Goal: Information Seeking & Learning: Compare options

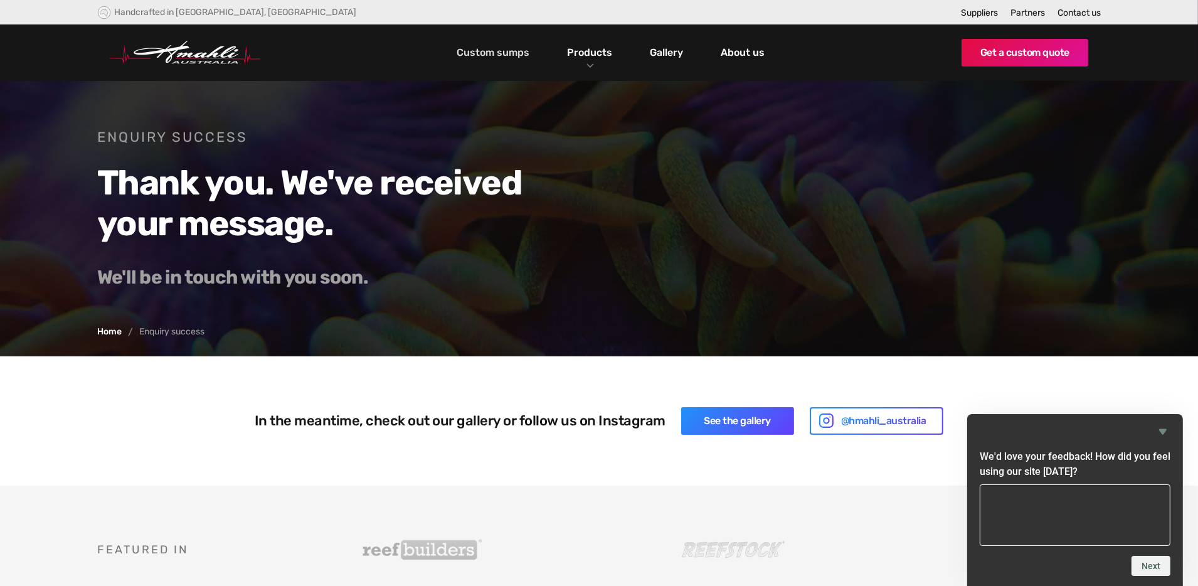
click at [506, 46] on link "Custom sumps" at bounding box center [493, 52] width 79 height 21
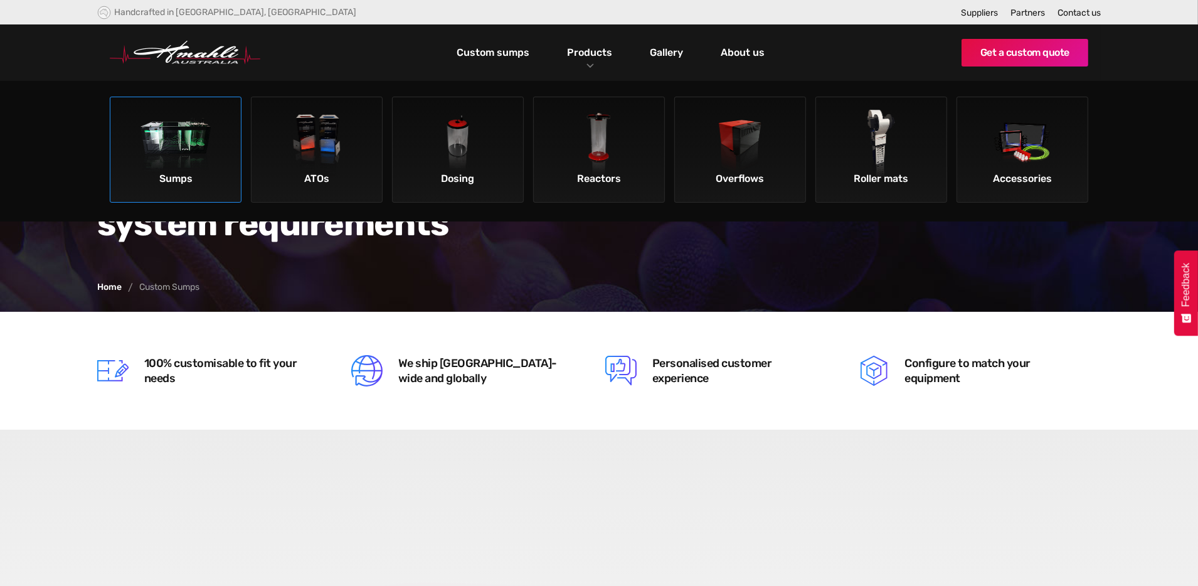
click at [178, 151] on img at bounding box center [176, 145] width 71 height 71
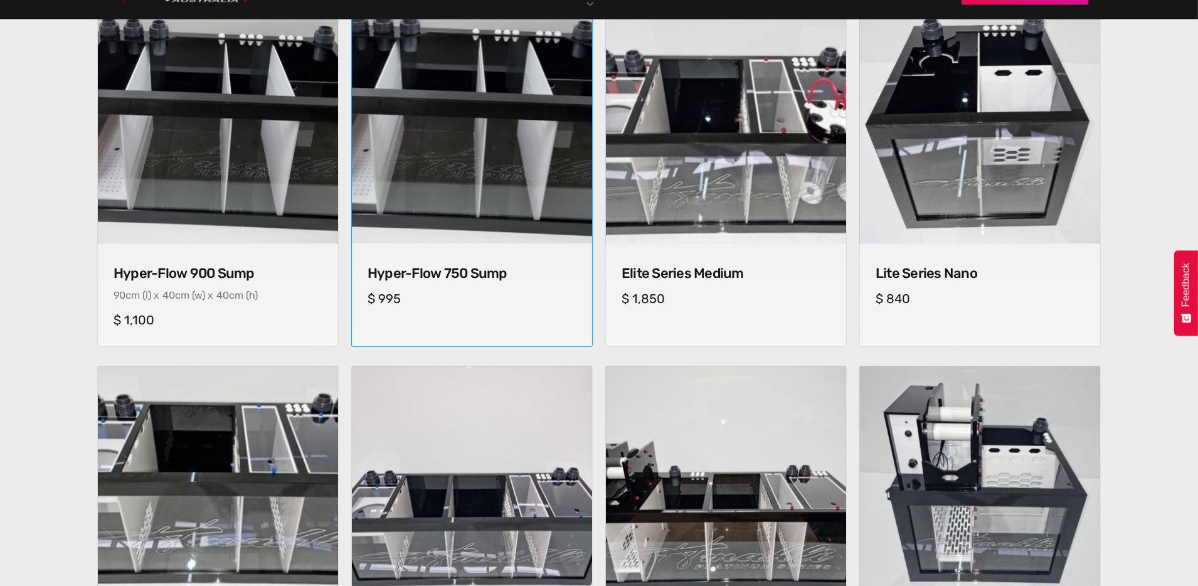
scroll to position [627, 0]
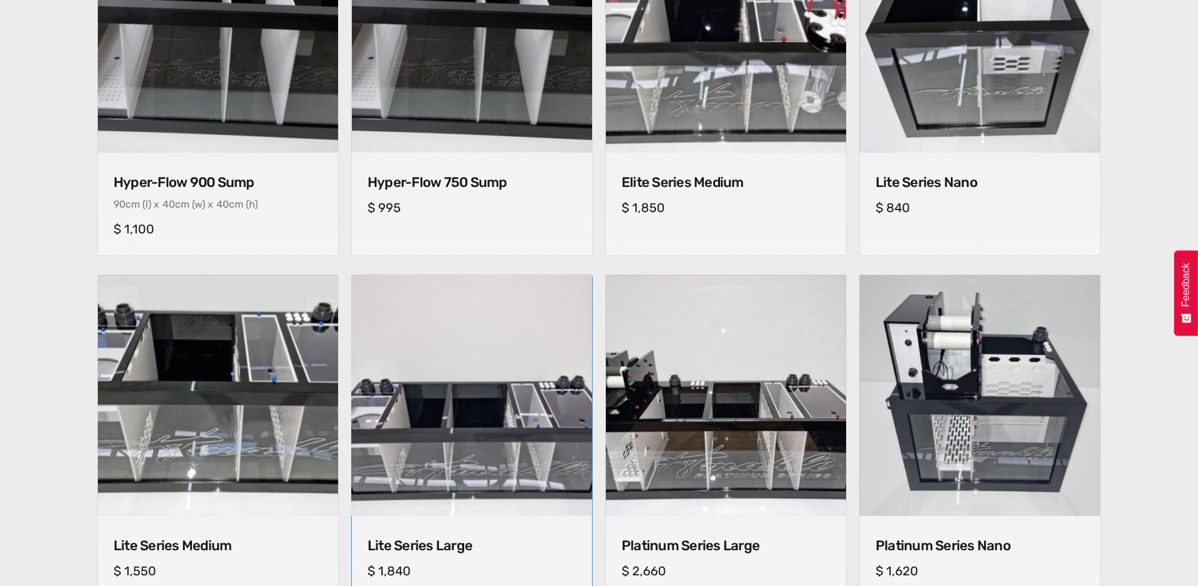
click at [516, 321] on img at bounding box center [472, 396] width 252 height 252
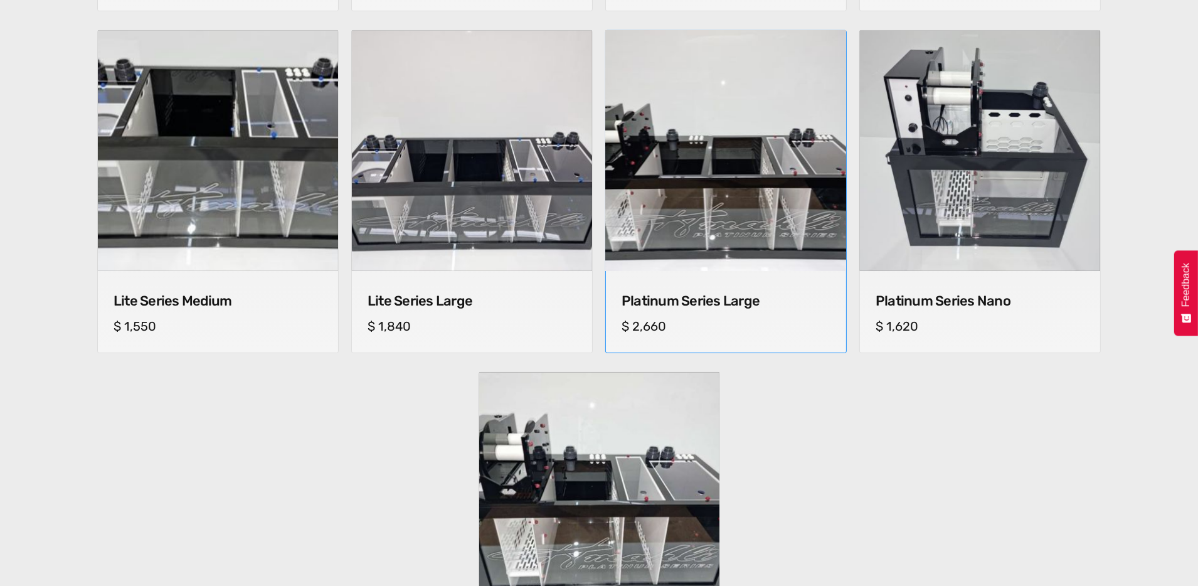
scroll to position [878, 0]
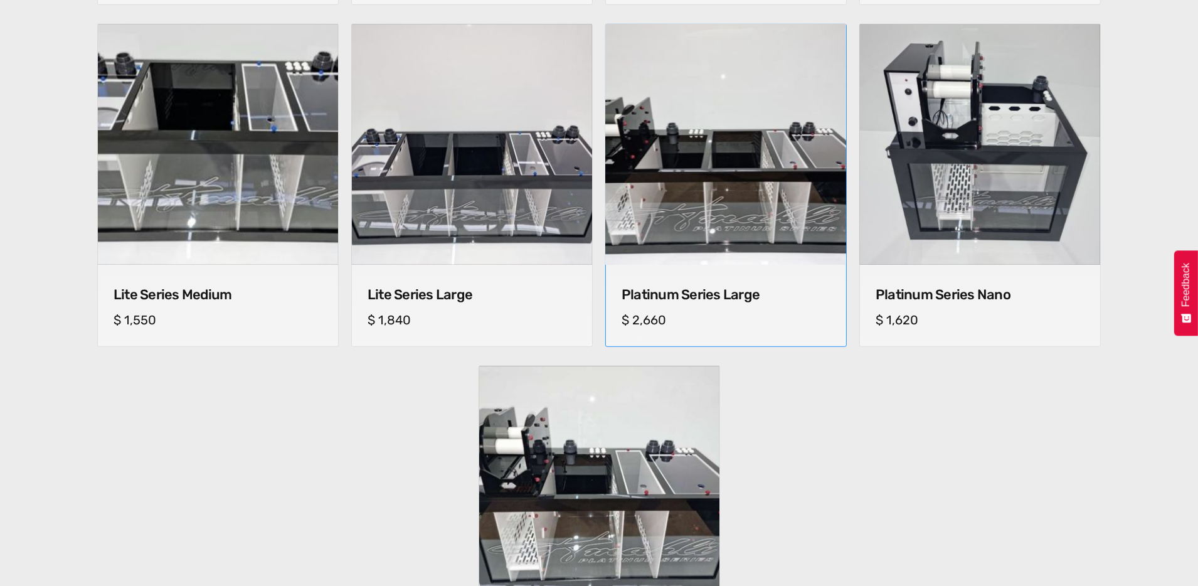
click at [738, 234] on img at bounding box center [726, 145] width 252 height 252
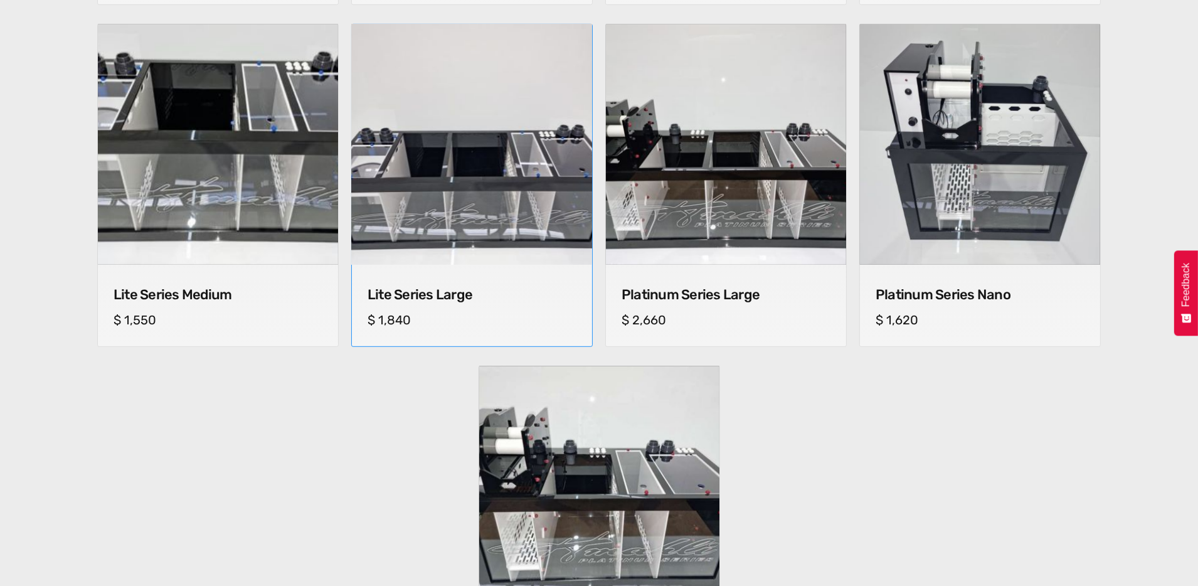
click at [484, 160] on img at bounding box center [472, 145] width 252 height 252
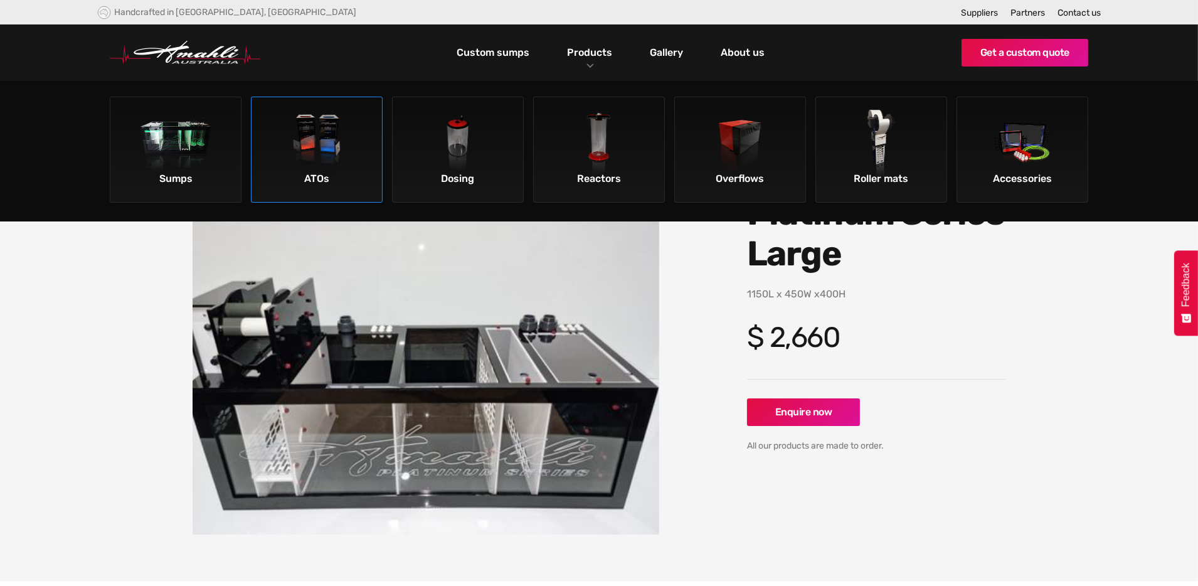
click at [324, 139] on img at bounding box center [317, 145] width 71 height 71
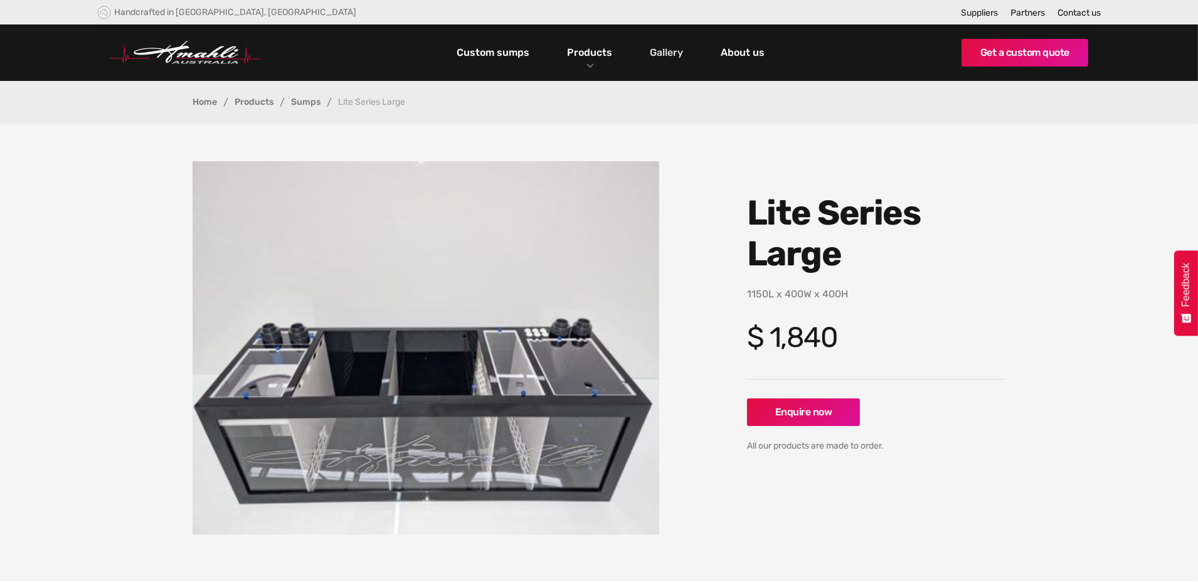
click at [665, 55] on link "Gallery" at bounding box center [668, 52] width 40 height 21
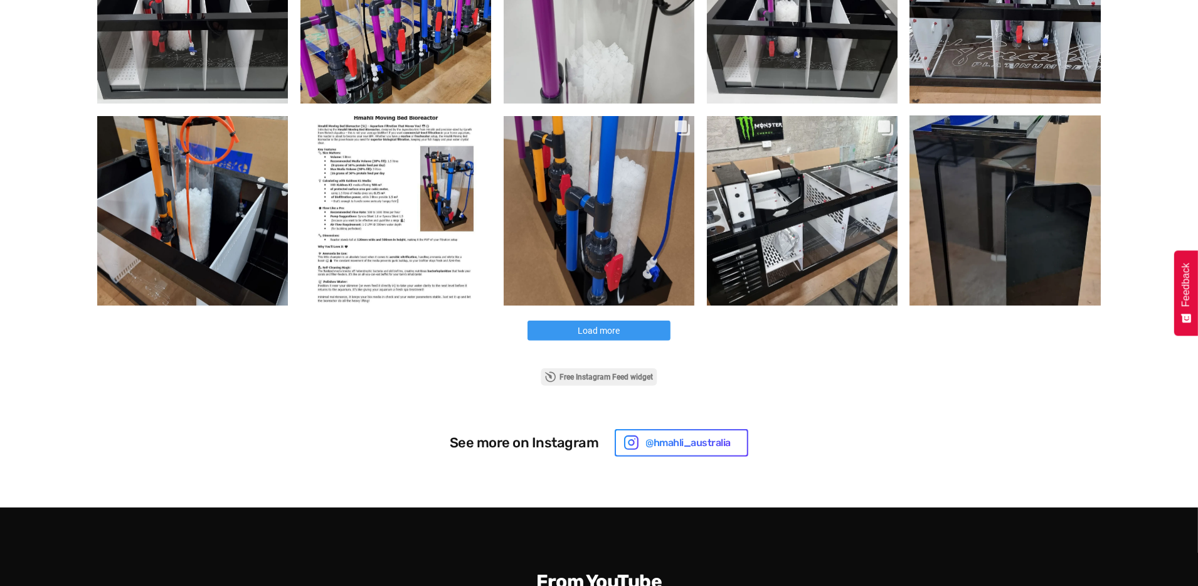
scroll to position [753, 0]
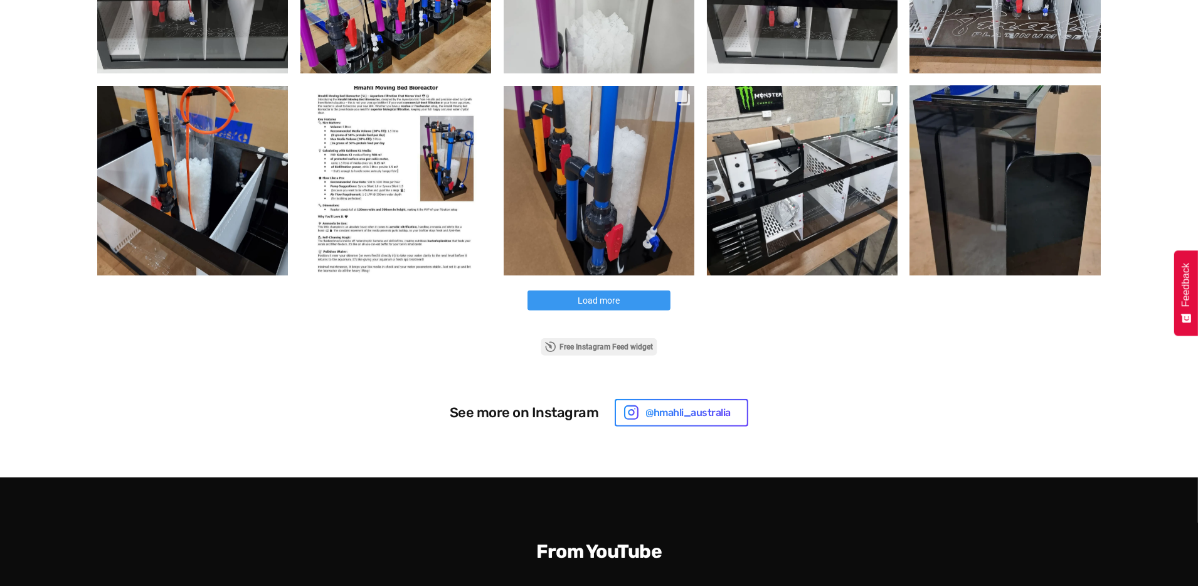
click at [599, 300] on span "Load more" at bounding box center [599, 301] width 42 height 10
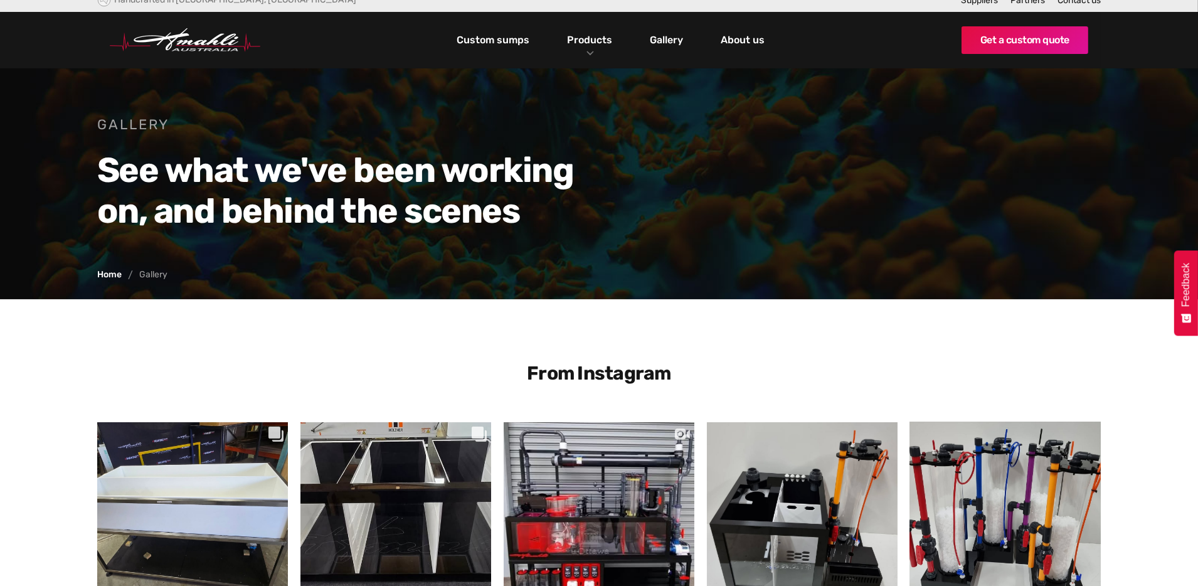
scroll to position [0, 0]
